Goal: Check status: Check status

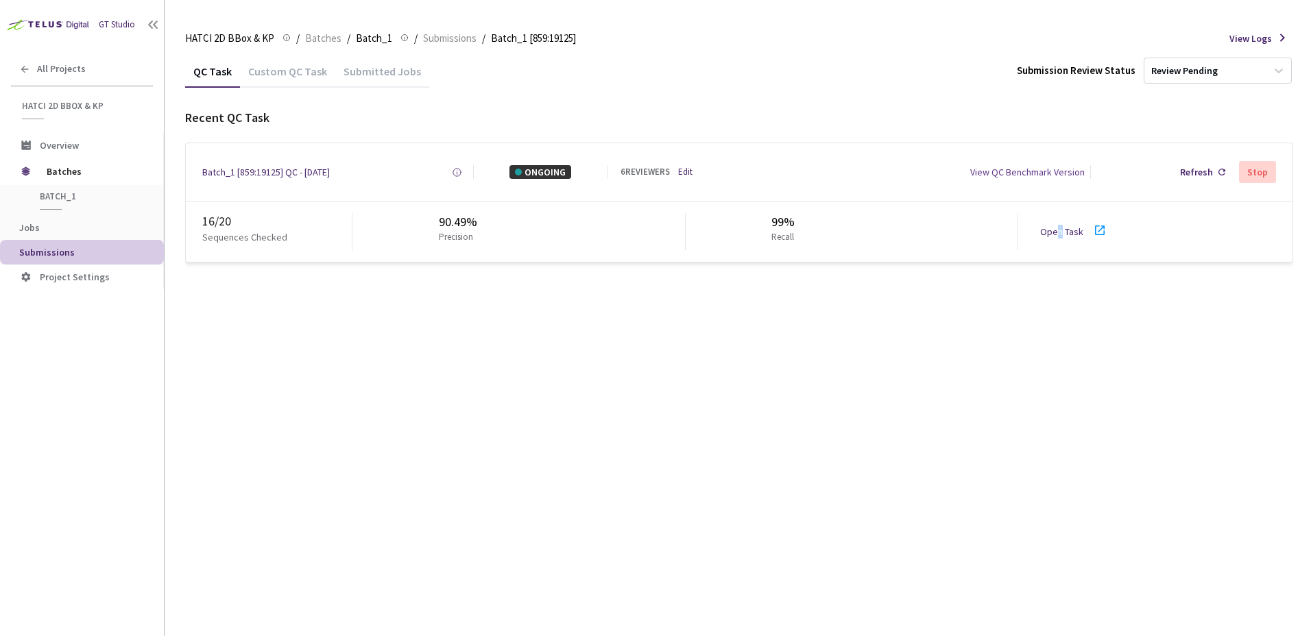
click at [1058, 243] on div "16 / 20 Sequences Checked 90.49% Precision 99% Recall Open Task" at bounding box center [739, 232] width 1107 height 60
drag, startPoint x: 1058, startPoint y: 243, endPoint x: 1053, endPoint y: 235, distance: 8.9
click at [1053, 235] on link "Open Task" at bounding box center [1061, 232] width 43 height 12
drag, startPoint x: 275, startPoint y: 178, endPoint x: 425, endPoint y: 498, distance: 352.8
click at [275, 178] on div "Batch_1 [859:19125] QC - [DATE]" at bounding box center [266, 172] width 128 height 14
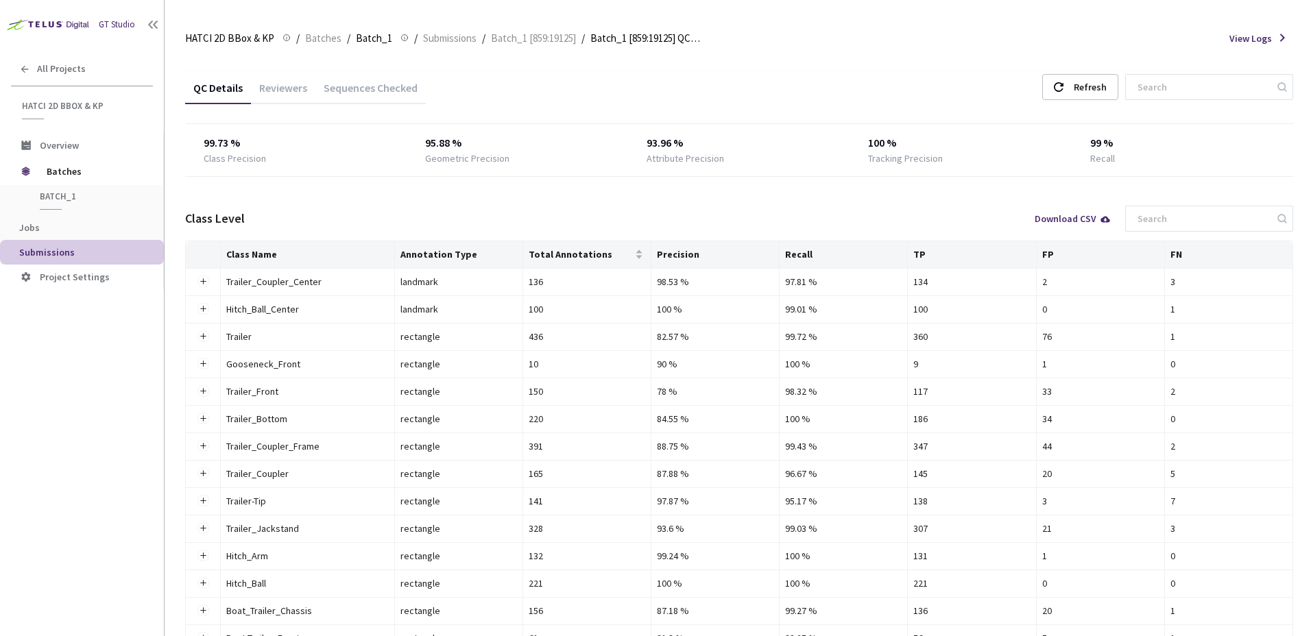
click at [372, 91] on div "Sequences Checked" at bounding box center [370, 92] width 110 height 23
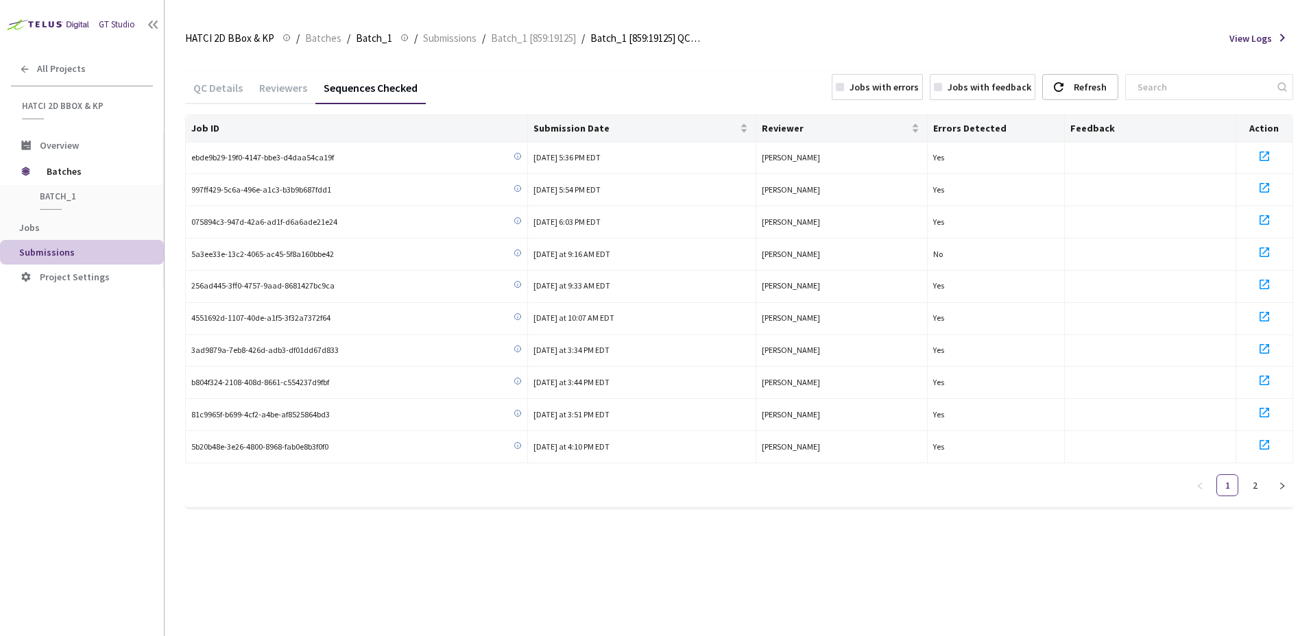
click at [287, 81] on div "Reviewers" at bounding box center [283, 92] width 64 height 23
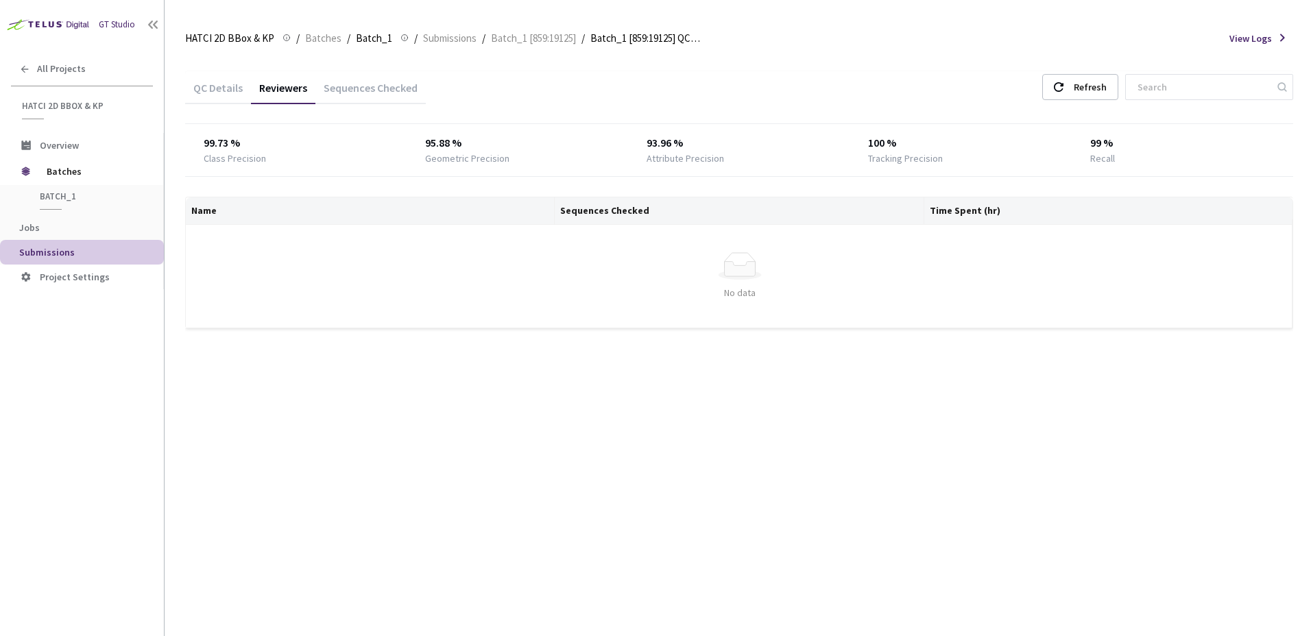
click at [235, 86] on div "QC Details" at bounding box center [218, 92] width 66 height 23
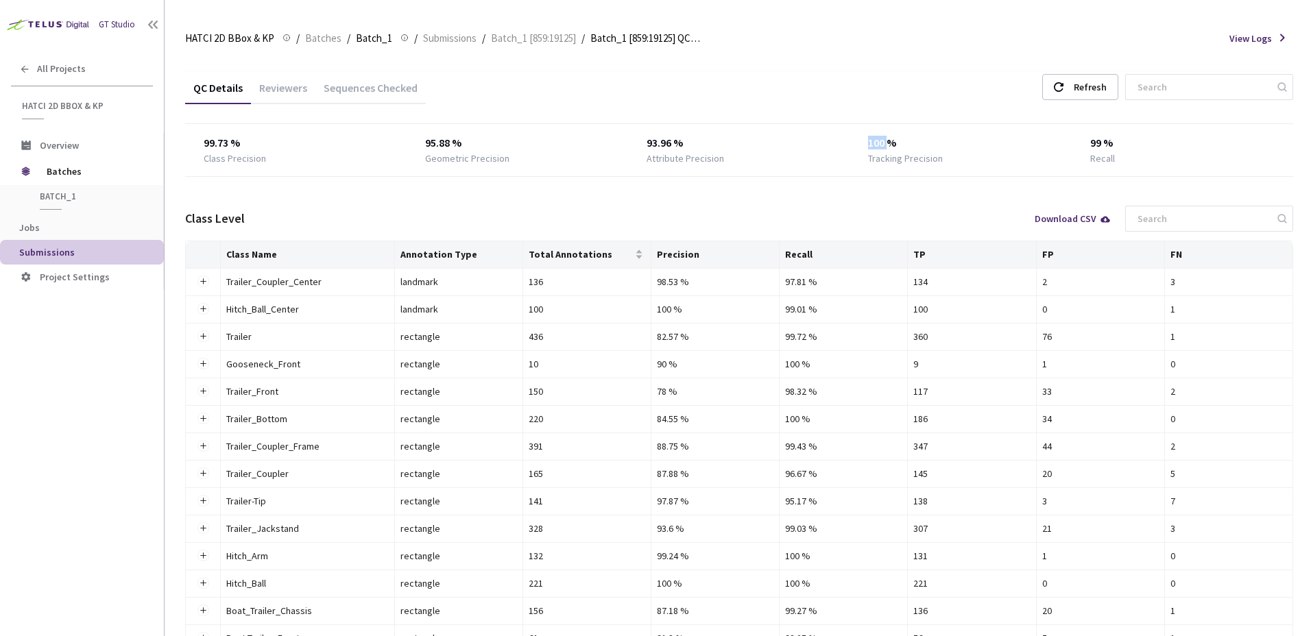
drag, startPoint x: 860, startPoint y: 142, endPoint x: 894, endPoint y: 142, distance: 33.6
click at [894, 142] on div "99.73 % Class Precision 95.88 % Geometric Precision 93.96 % Attribute Precision…" at bounding box center [739, 150] width 1108 height 30
drag, startPoint x: 894, startPoint y: 142, endPoint x: 924, endPoint y: 152, distance: 31.9
click at [894, 143] on div "100 %" at bounding box center [960, 143] width 184 height 16
drag, startPoint x: 871, startPoint y: 160, endPoint x: 919, endPoint y: 160, distance: 48.0
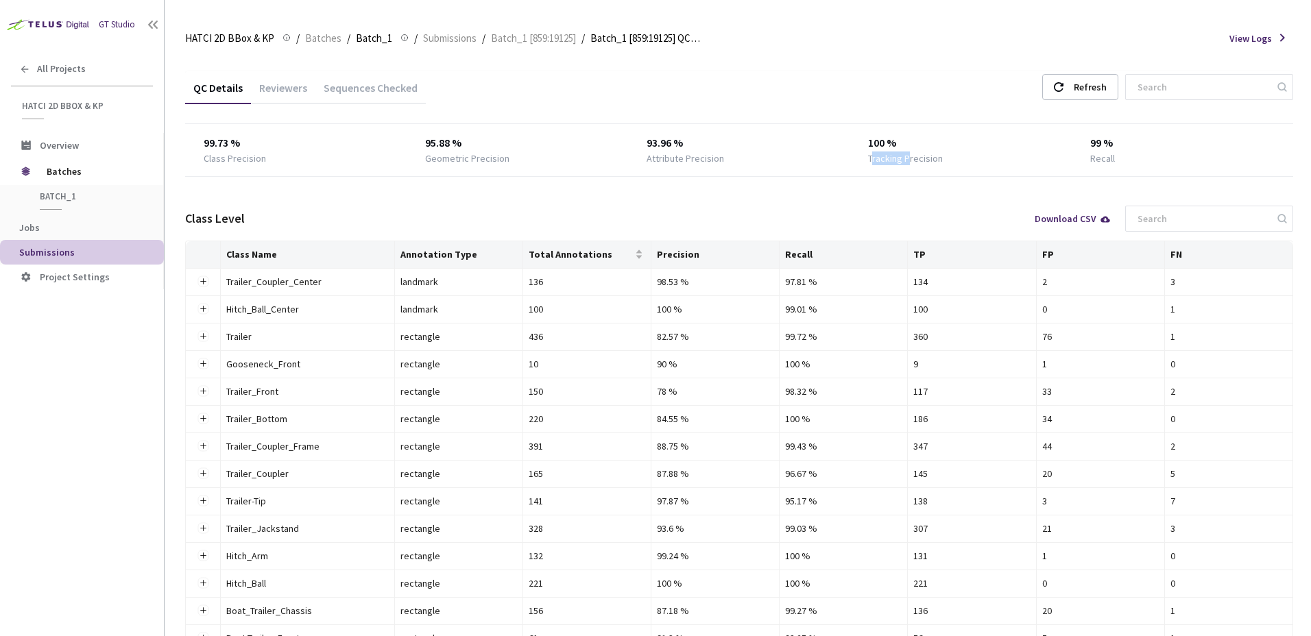
click at [919, 160] on div "Tracking Precision" at bounding box center [905, 159] width 75 height 14
drag, startPoint x: 919, startPoint y: 160, endPoint x: 793, endPoint y: 208, distance: 134.1
click at [793, 207] on div "Class Level Download CSV" at bounding box center [739, 219] width 1108 height 44
click at [291, 74] on div "Reviewers" at bounding box center [283, 85] width 64 height 29
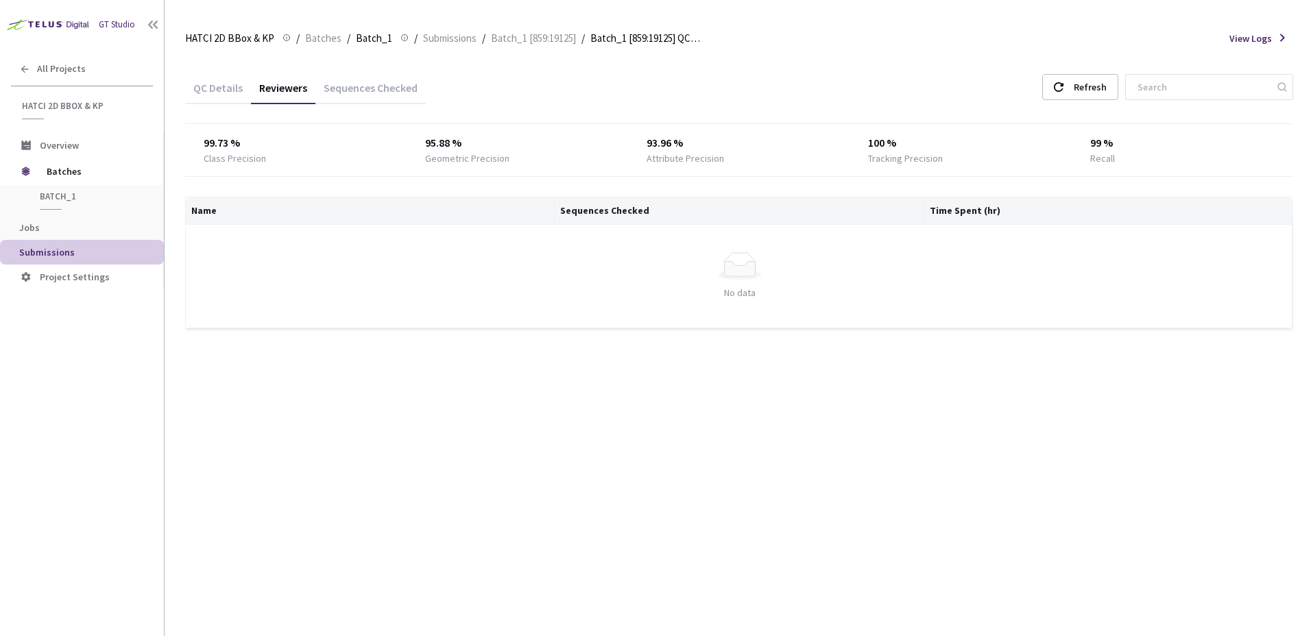
click at [227, 82] on div "QC Details" at bounding box center [218, 92] width 66 height 23
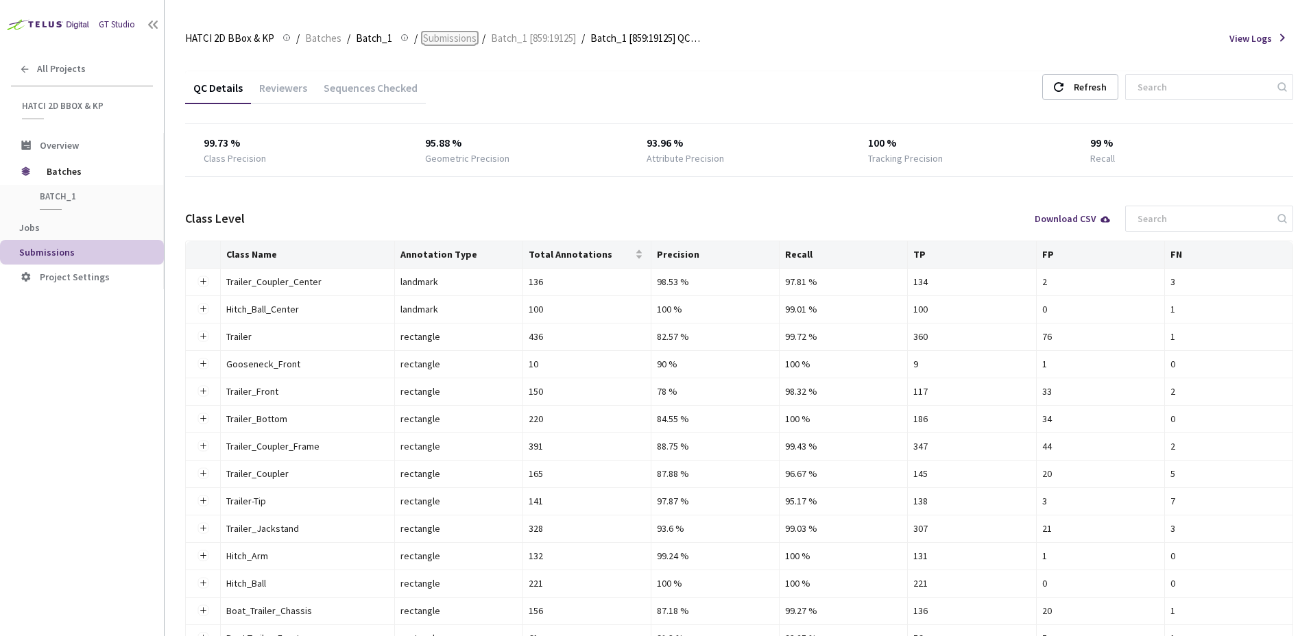
click at [456, 41] on span "Submissions" at bounding box center [449, 38] width 53 height 16
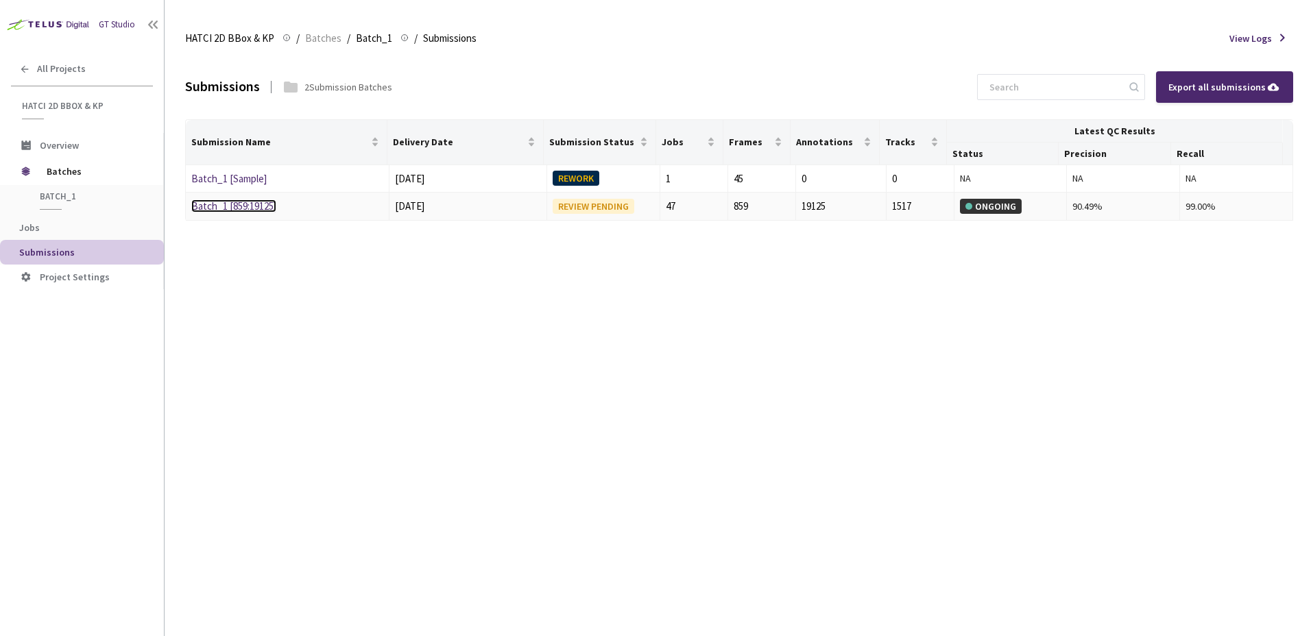
click at [261, 205] on link "Batch_1 [859:19125]" at bounding box center [233, 206] width 85 height 13
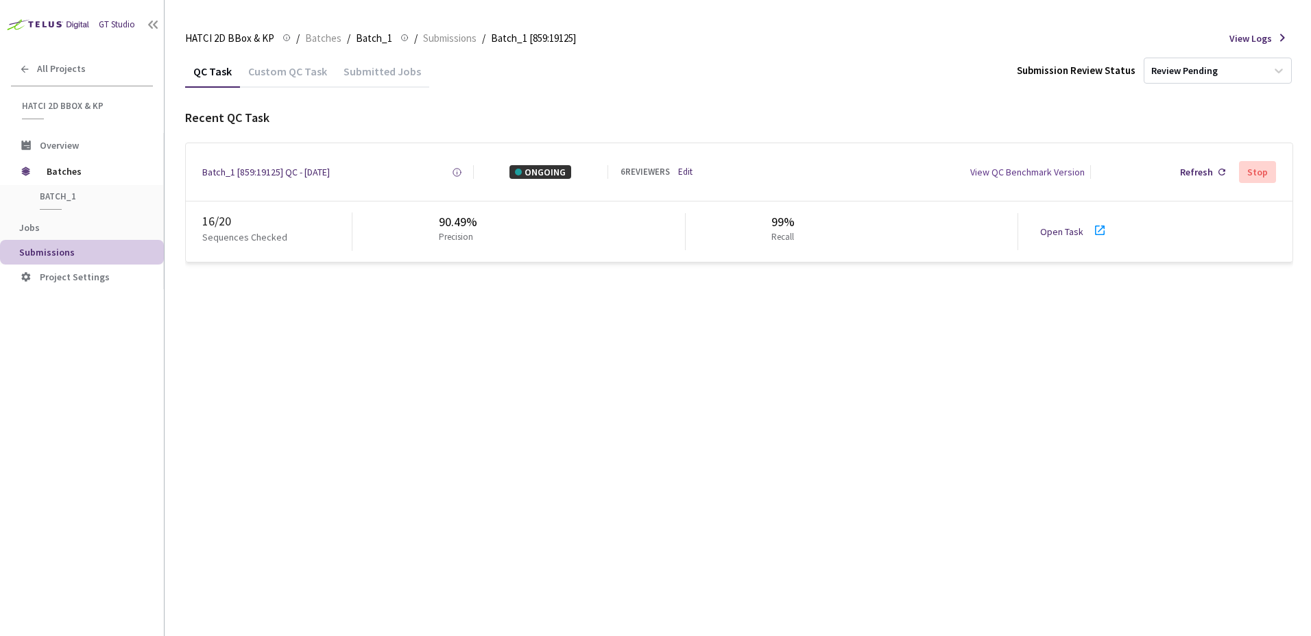
drag, startPoint x: 1073, startPoint y: 355, endPoint x: 1071, endPoint y: 362, distance: 7.2
click at [1073, 355] on div "QC Task Custom QC Task Submitted Jobs Submission Review Status Review Pending R…" at bounding box center [739, 346] width 1108 height 582
click at [473, 130] on div "Recent QC Task Batch_1 [859:19125] QC - 11 Aug, 2025 Created at 11 Aug, 2025 at…" at bounding box center [739, 186] width 1108 height 154
click at [577, 84] on div "QC Task Custom QC Task Submitted Jobs Submission Review Status Review Pending" at bounding box center [739, 71] width 1108 height 32
click at [594, 407] on div "QC Task Custom QC Task Submitted Jobs Submission Review Status Review Pending R…" at bounding box center [739, 346] width 1108 height 582
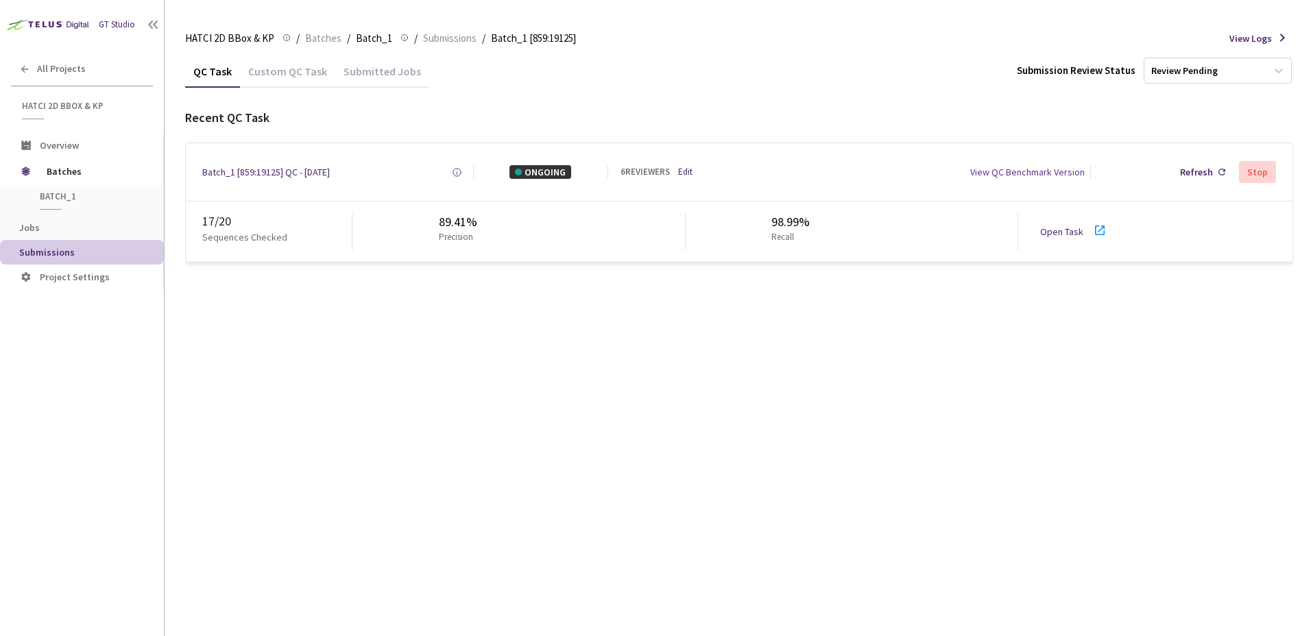
click at [764, 464] on div "QC Task Custom QC Task Submitted Jobs Submission Review Status Review Pending R…" at bounding box center [739, 346] width 1108 height 582
click at [553, 366] on div "QC Task Custom QC Task Submitted Jobs Submission Review Status Review Pending R…" at bounding box center [739, 346] width 1108 height 582
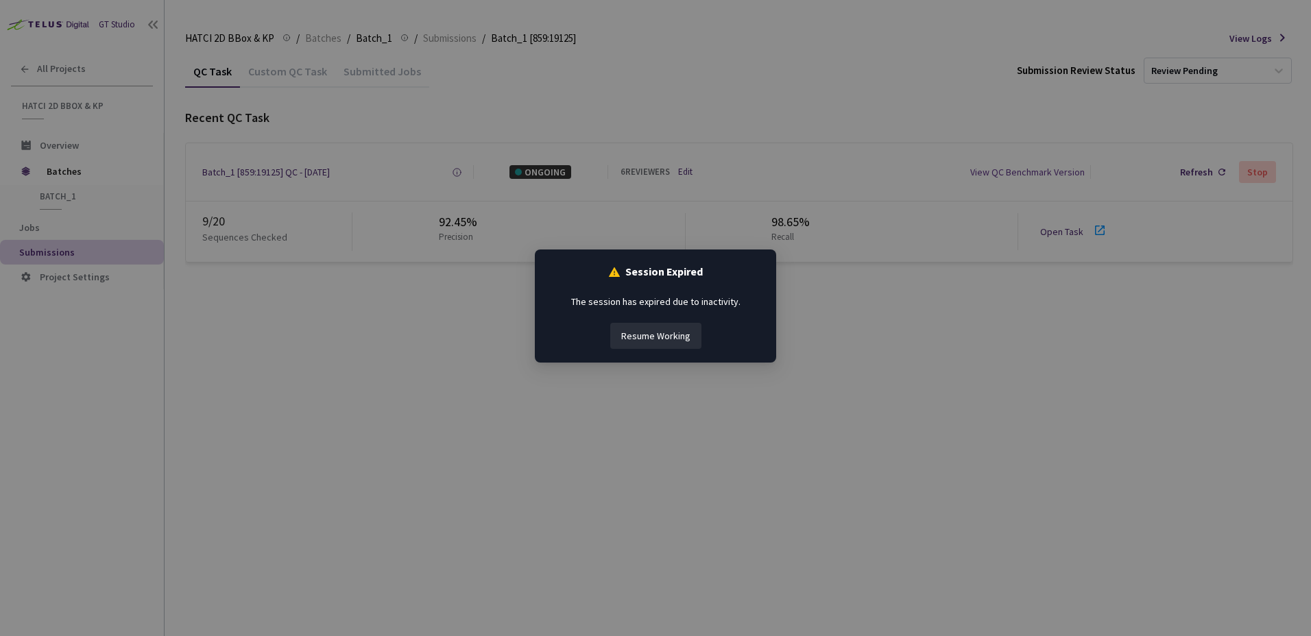
click at [698, 364] on div "Session Expired The session has expired due to inactivity. Resume Working" at bounding box center [655, 318] width 1311 height 636
